Goal: Task Accomplishment & Management: Complete application form

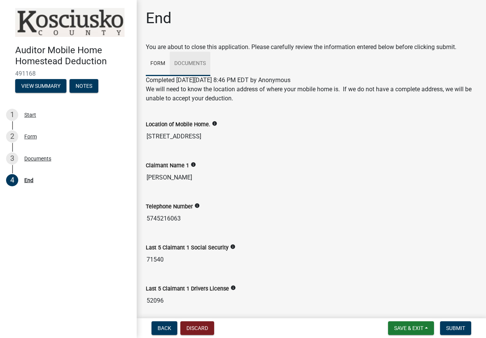
click at [186, 62] on link "Documents" at bounding box center [190, 64] width 41 height 24
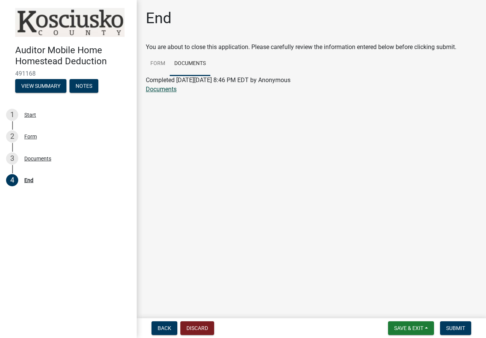
click at [160, 90] on link "Documents" at bounding box center [161, 88] width 31 height 7
click at [450, 329] on span "Submit" at bounding box center [455, 328] width 19 height 6
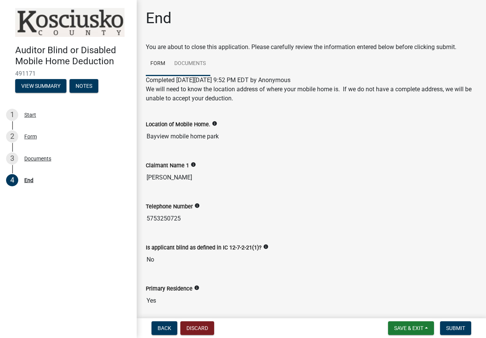
click at [190, 63] on link "Documents" at bounding box center [190, 64] width 41 height 24
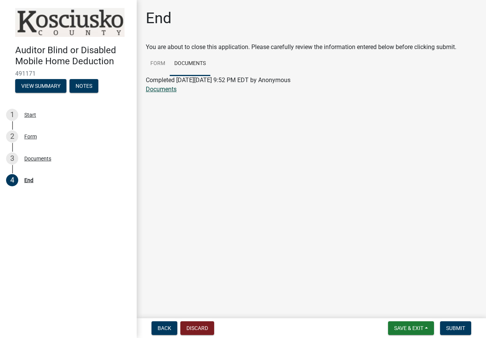
click at [160, 90] on link "Documents" at bounding box center [161, 88] width 31 height 7
click at [463, 328] on span "Submit" at bounding box center [455, 328] width 19 height 6
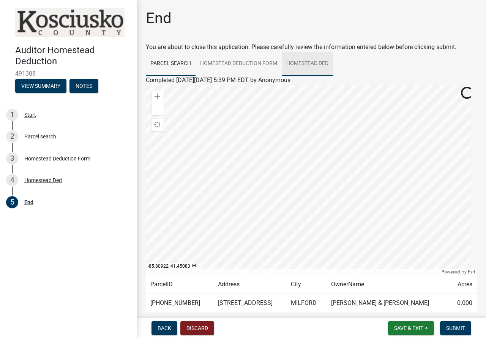
click at [308, 63] on link "Homestead Ded" at bounding box center [307, 64] width 51 height 24
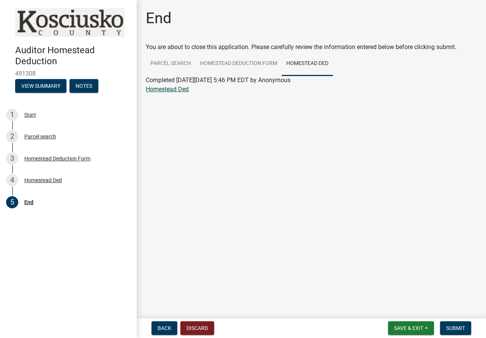
click at [164, 88] on link "Homestead Ded" at bounding box center [167, 88] width 43 height 7
click at [448, 328] on span "Submit" at bounding box center [455, 328] width 19 height 6
